Goal: Task Accomplishment & Management: Manage account settings

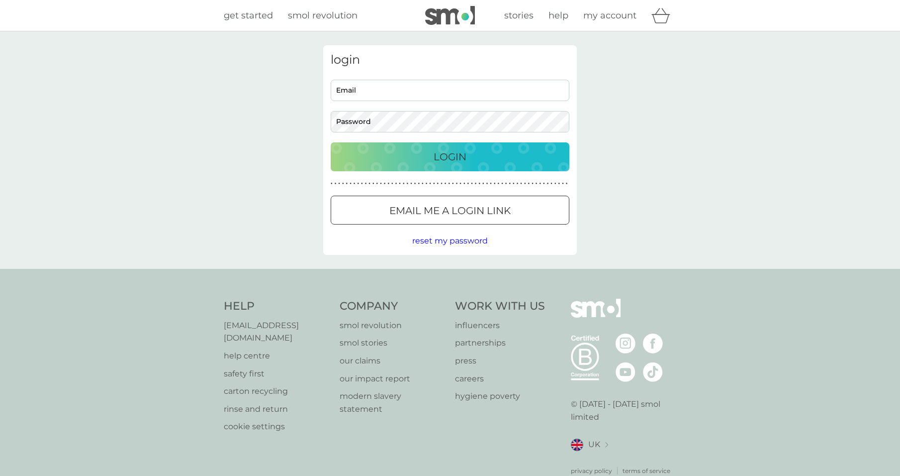
type input "[EMAIL_ADDRESS][DOMAIN_NAME]"
click at [449, 164] on p "Login" at bounding box center [450, 157] width 33 height 16
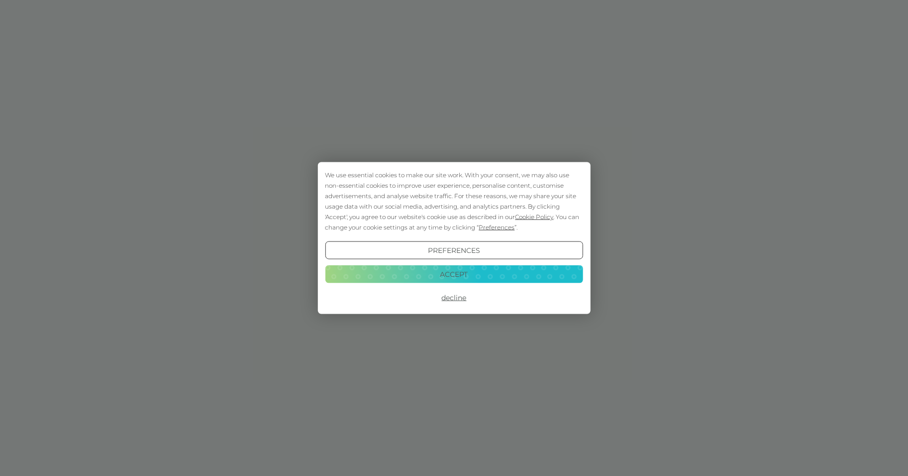
click at [466, 272] on button "Accept" at bounding box center [454, 274] width 258 height 18
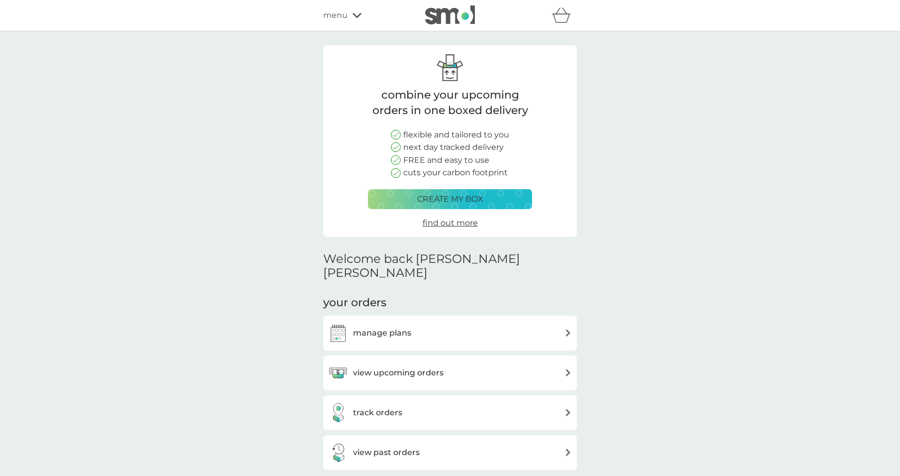
click at [559, 323] on div "manage plans" at bounding box center [450, 333] width 244 height 20
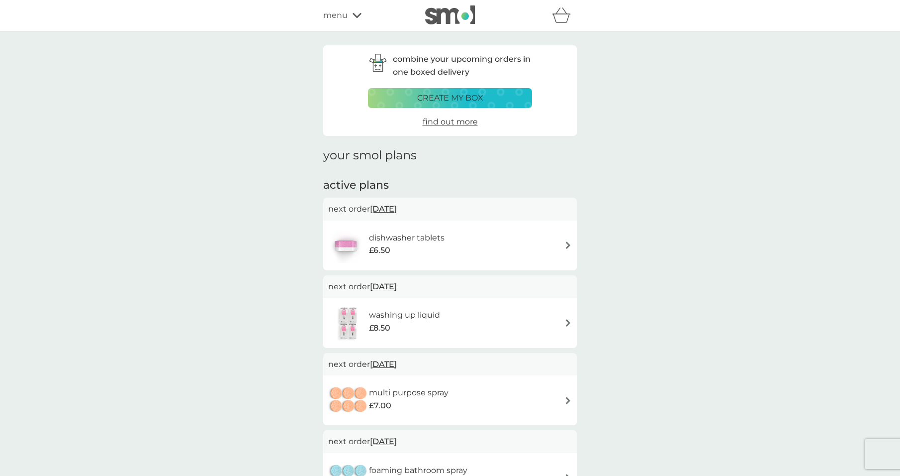
click at [568, 245] on img at bounding box center [568, 244] width 7 height 7
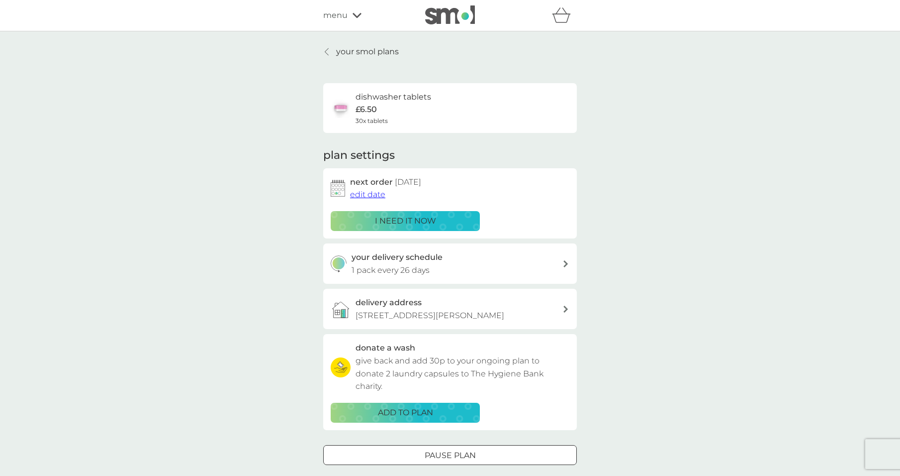
click at [377, 193] on span "edit date" at bounding box center [367, 194] width 35 height 9
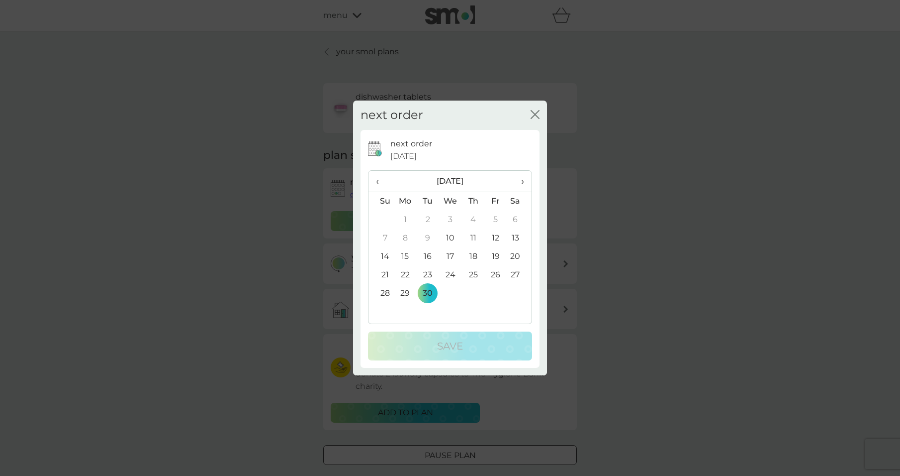
click at [524, 182] on th "›" at bounding box center [519, 181] width 25 height 21
click at [407, 236] on td "6" at bounding box center [405, 238] width 23 height 18
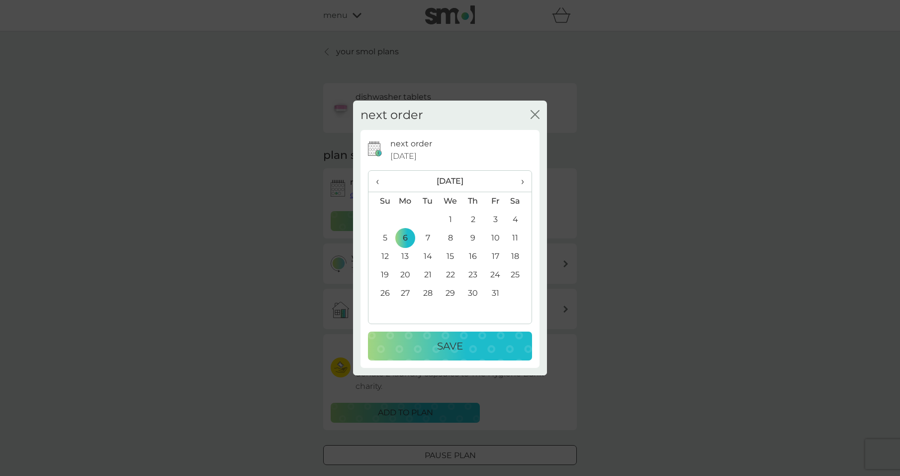
click at [456, 344] on p "Save" at bounding box center [450, 346] width 26 height 16
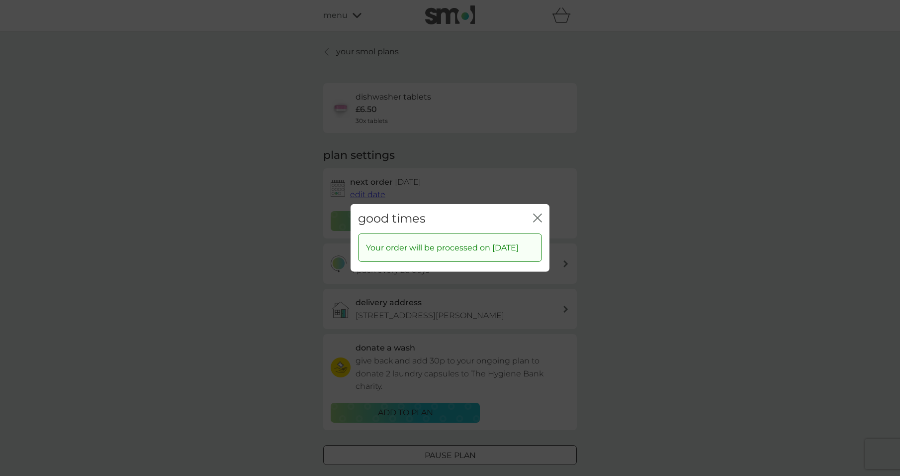
click at [543, 210] on div "good times close" at bounding box center [450, 218] width 199 height 29
click at [537, 213] on icon "close" at bounding box center [537, 217] width 9 height 9
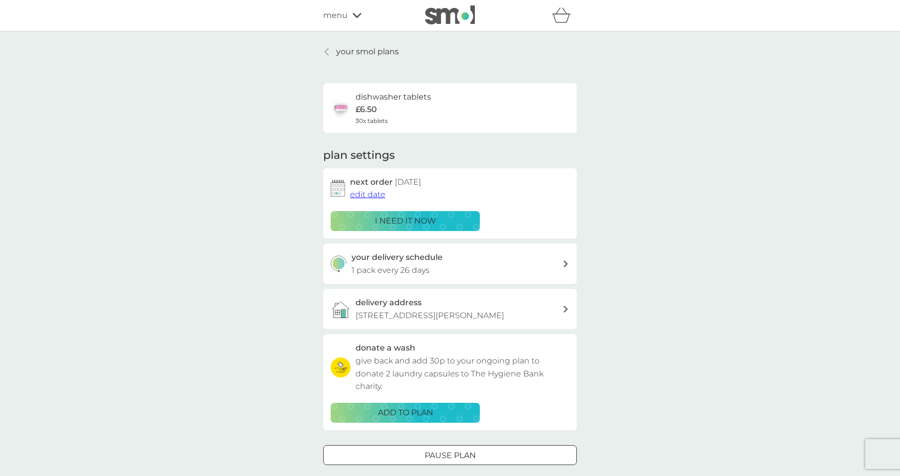
click at [328, 51] on icon at bounding box center [327, 52] width 4 height 8
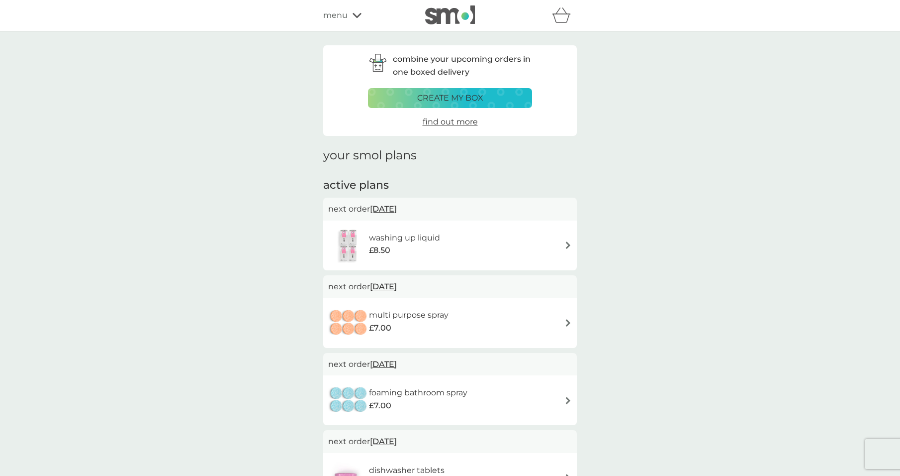
click at [568, 323] on img at bounding box center [568, 322] width 7 height 7
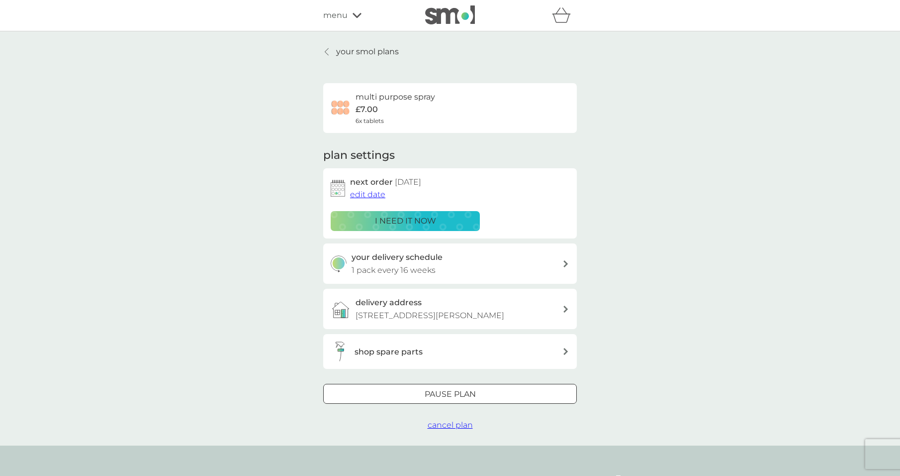
click at [373, 192] on span "edit date" at bounding box center [367, 194] width 35 height 9
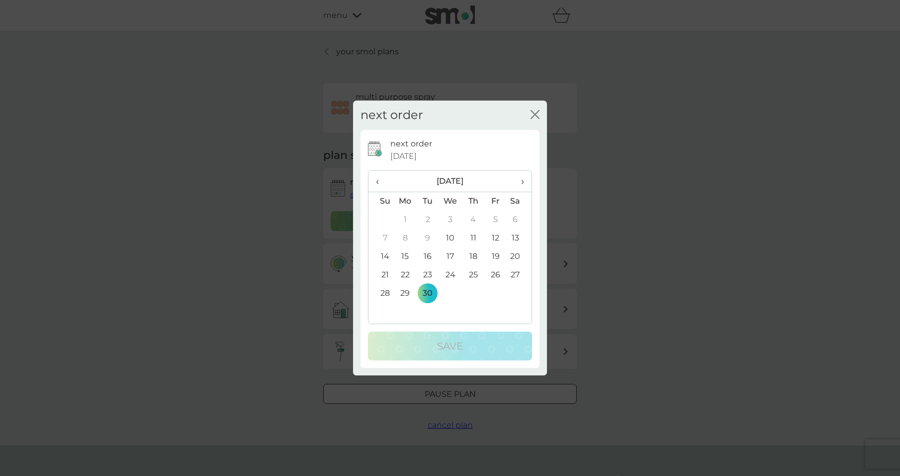
click at [522, 181] on span "›" at bounding box center [519, 181] width 10 height 21
click at [524, 178] on span "›" at bounding box center [519, 181] width 10 height 21
click at [473, 235] on td "6" at bounding box center [473, 238] width 22 height 18
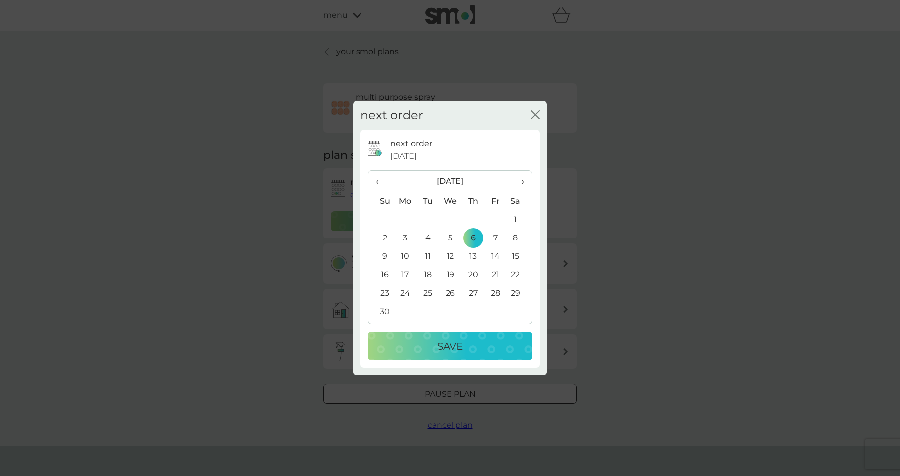
click at [465, 350] on div "Save" at bounding box center [450, 346] width 144 height 16
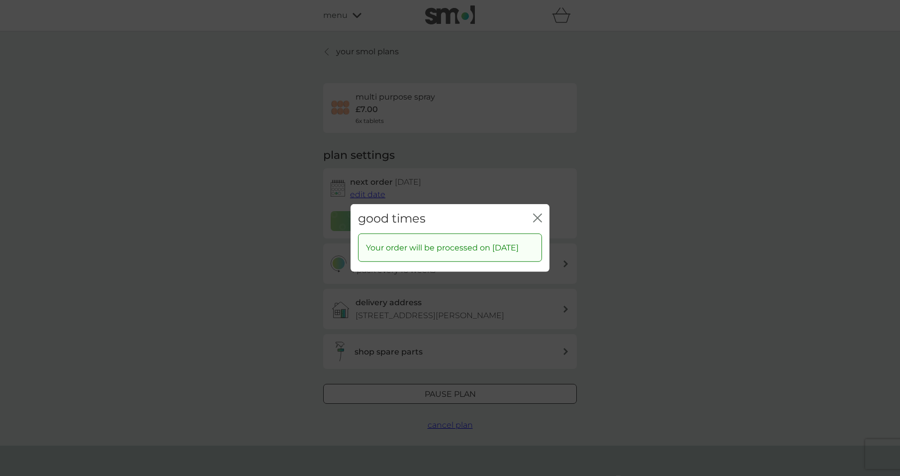
click at [537, 213] on icon "close" at bounding box center [537, 217] width 9 height 9
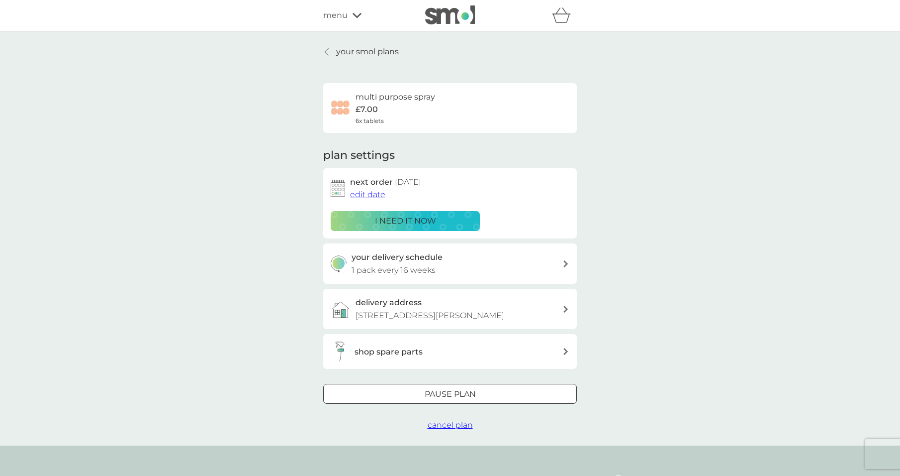
click at [370, 50] on p "your smol plans" at bounding box center [367, 51] width 63 height 13
